Goal: Information Seeking & Learning: Check status

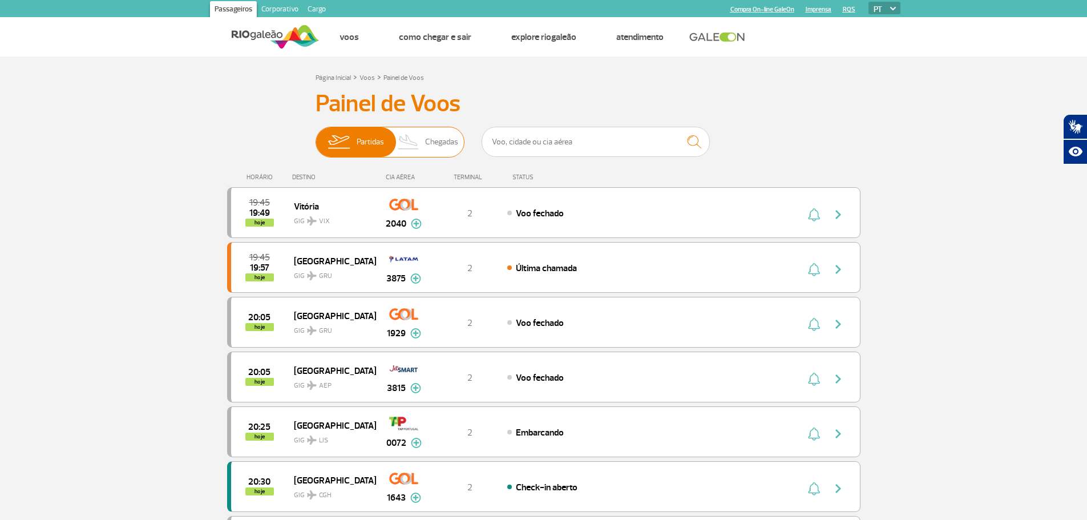
click at [455, 146] on span "Chegadas" at bounding box center [441, 142] width 33 height 30
click at [316, 136] on input "Partidas Chegadas" at bounding box center [316, 136] width 0 height 0
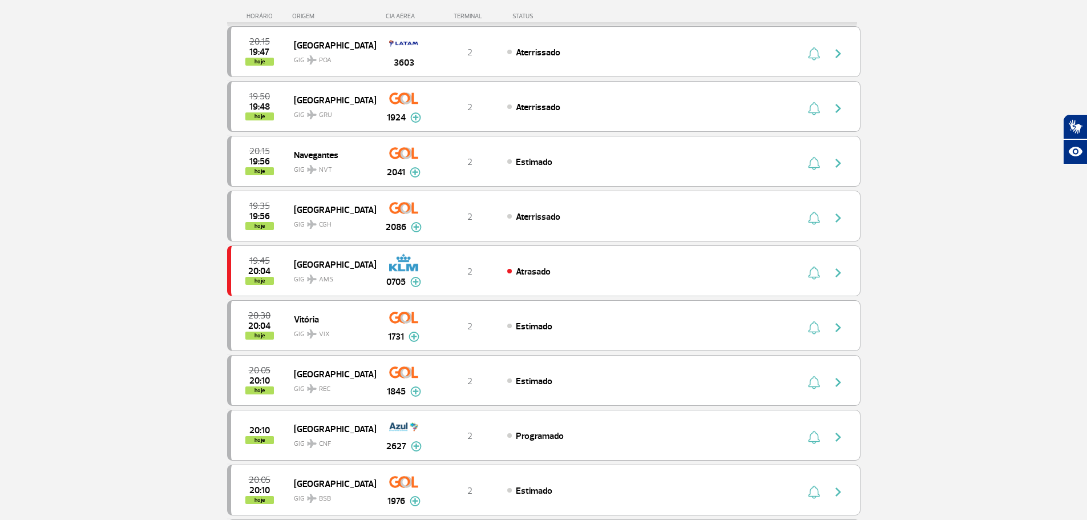
scroll to position [342, 0]
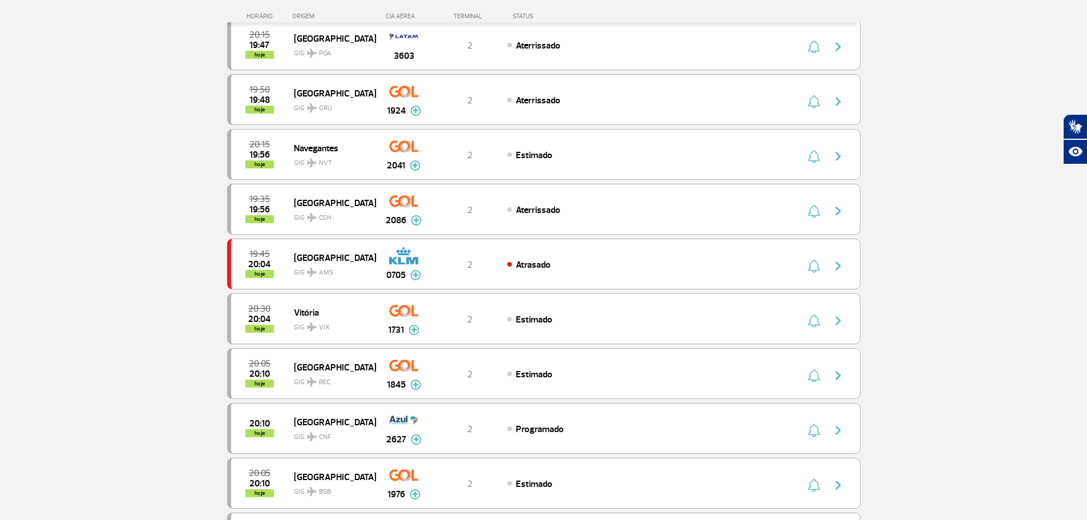
click at [148, 269] on section "Página Inicial > Voos > Painel de Voos Painel de Voos Partidas Chegadas 19:55 1…" at bounding box center [543, 383] width 1087 height 1339
click at [726, 265] on div "Atrasado" at bounding box center [633, 264] width 252 height 13
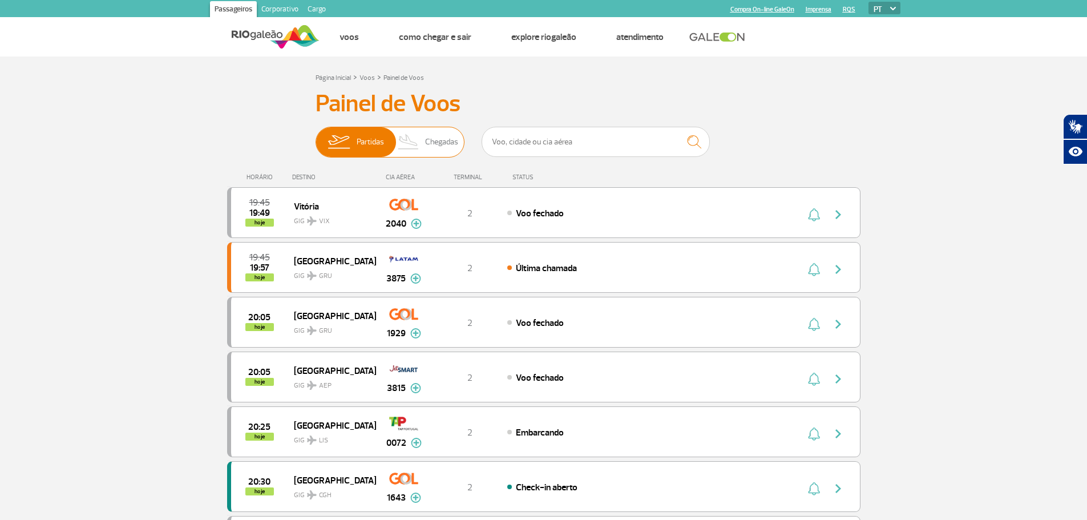
click at [433, 136] on span "Chegadas" at bounding box center [441, 142] width 33 height 30
click at [316, 136] on input "Partidas Chegadas" at bounding box center [316, 136] width 0 height 0
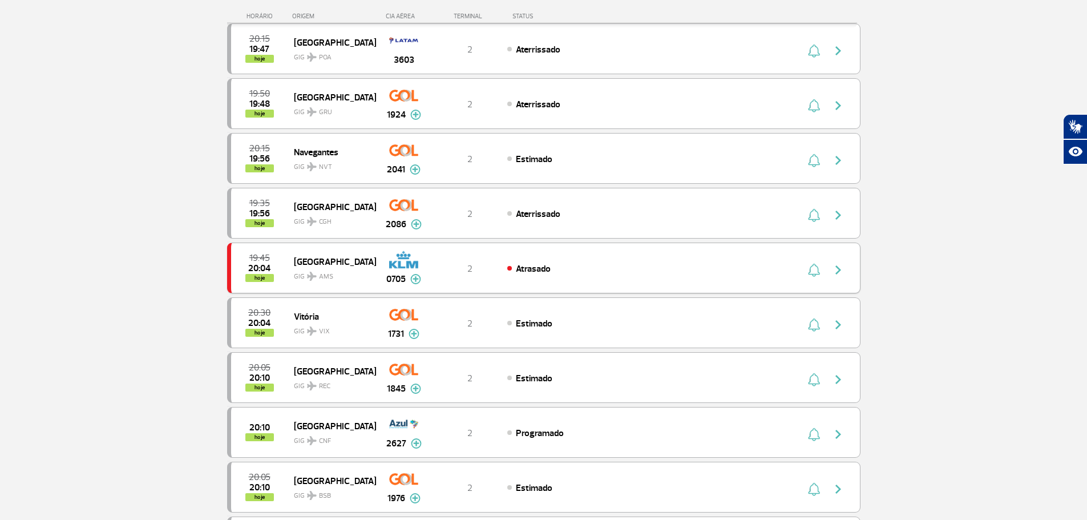
scroll to position [342, 0]
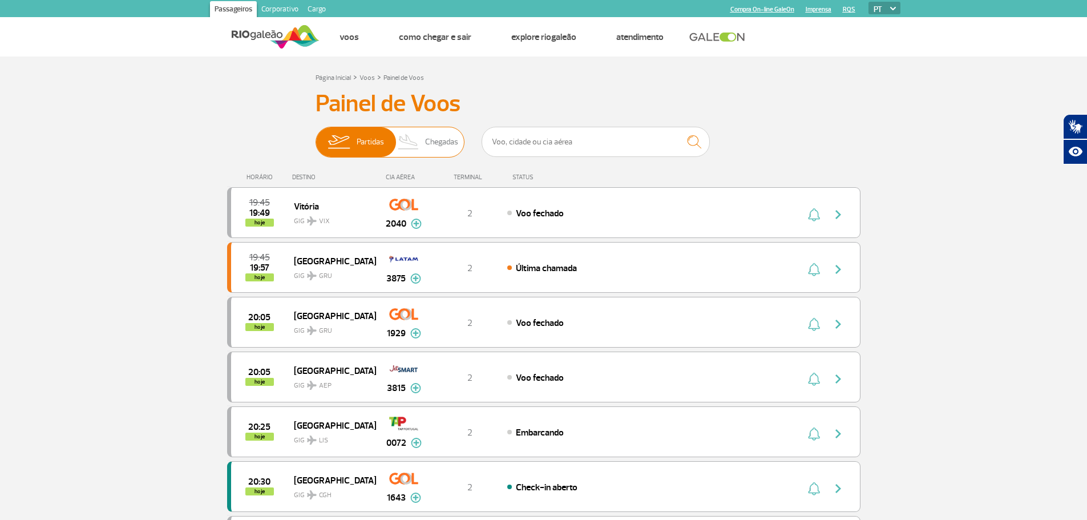
click at [416, 140] on img at bounding box center [409, 142] width 34 height 30
click at [316, 136] on input "Partidas Chegadas" at bounding box center [316, 136] width 0 height 0
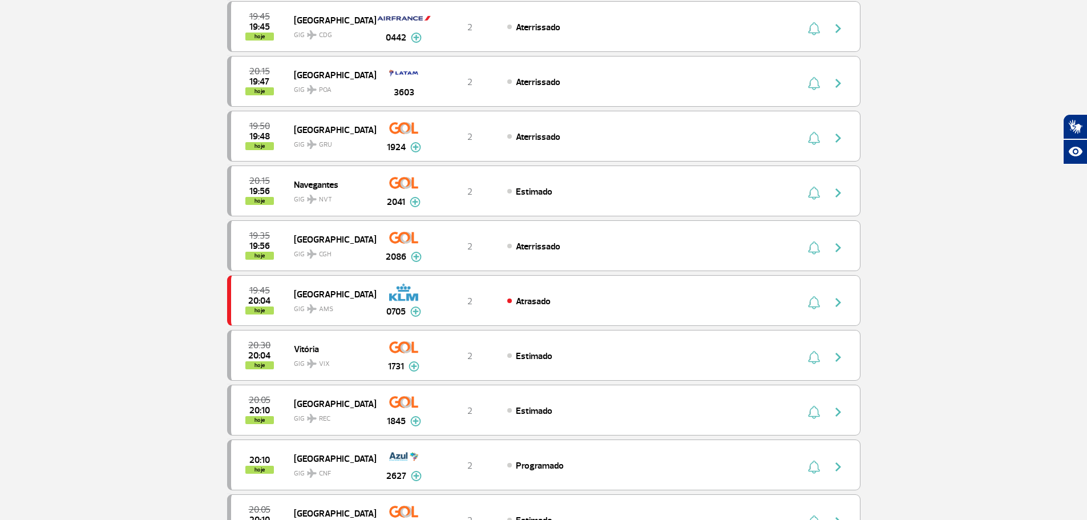
scroll to position [400, 0]
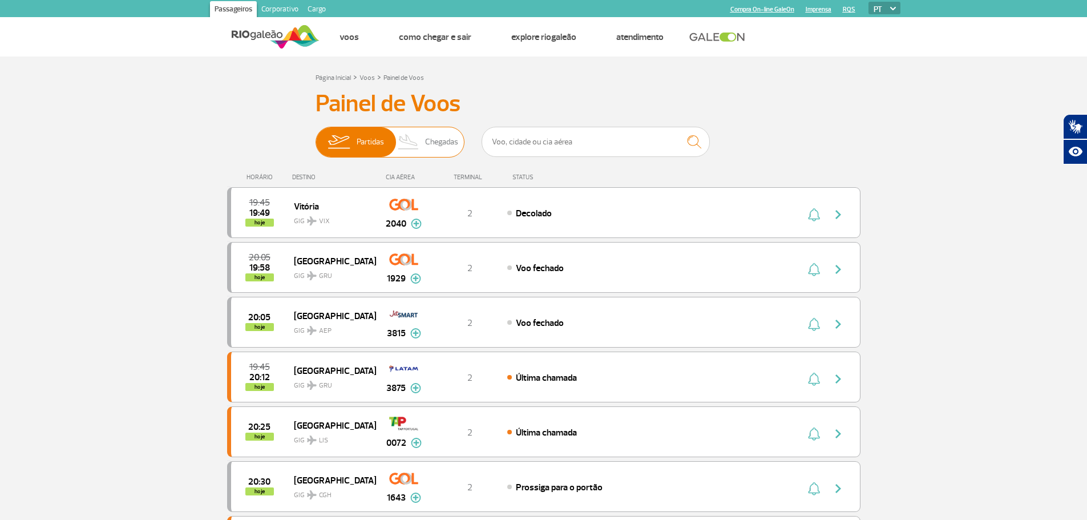
click at [429, 136] on span "Chegadas" at bounding box center [441, 142] width 33 height 30
click at [316, 136] on input "Partidas Chegadas" at bounding box center [316, 136] width 0 height 0
